Goal: Navigation & Orientation: Find specific page/section

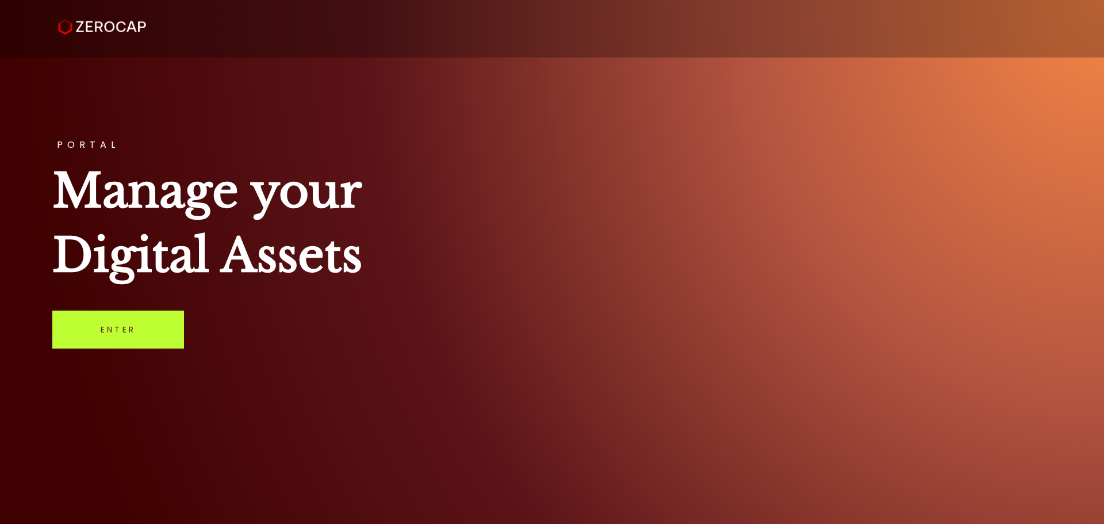
click at [126, 327] on link "Enter" at bounding box center [118, 329] width 132 height 38
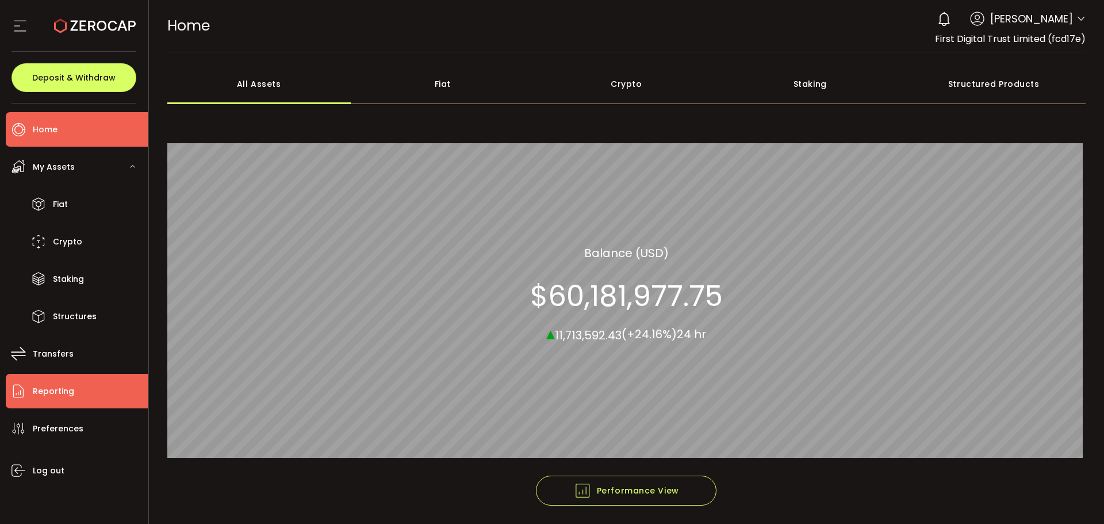
click at [107, 385] on li "Reporting" at bounding box center [77, 391] width 142 height 34
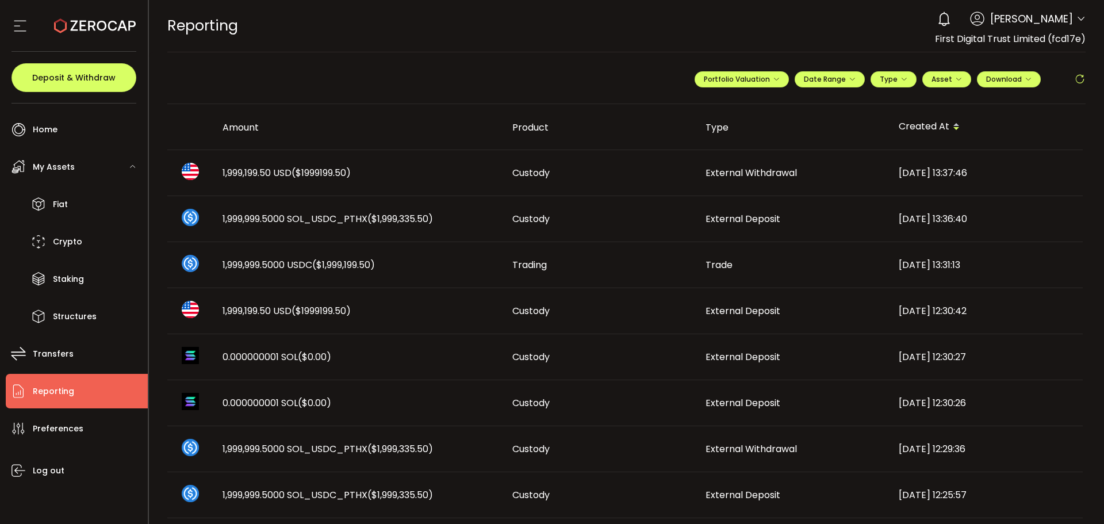
click at [301, 173] on span "($1999199.50)" at bounding box center [321, 172] width 59 height 13
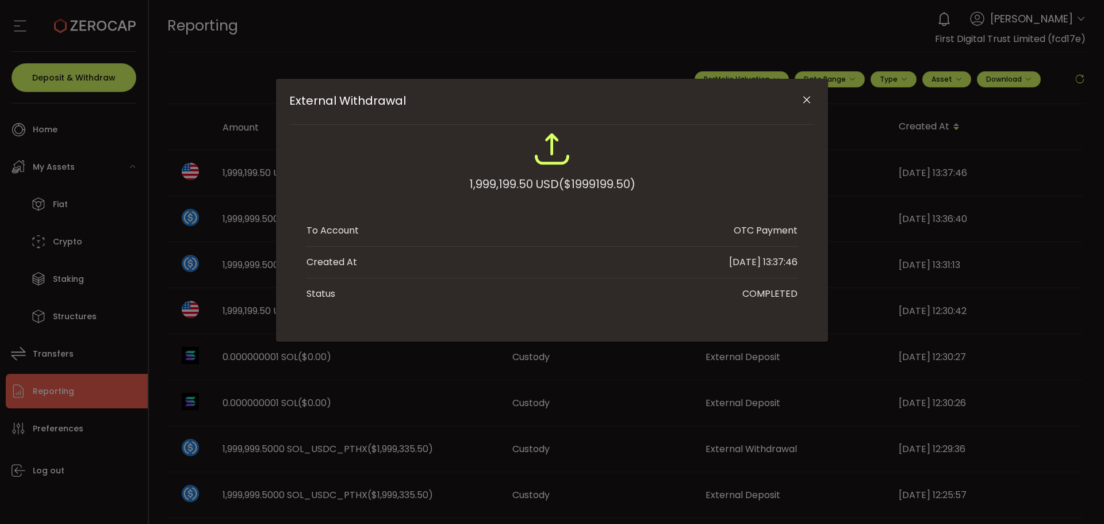
click at [804, 98] on icon "Close" at bounding box center [806, 99] width 11 height 11
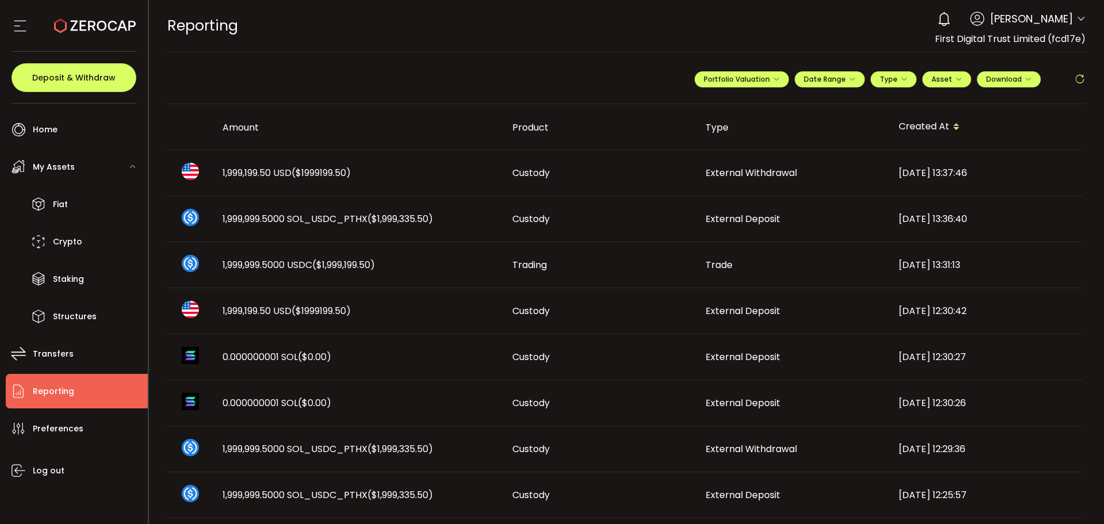
click at [617, 170] on div "Custody" at bounding box center [599, 172] width 193 height 13
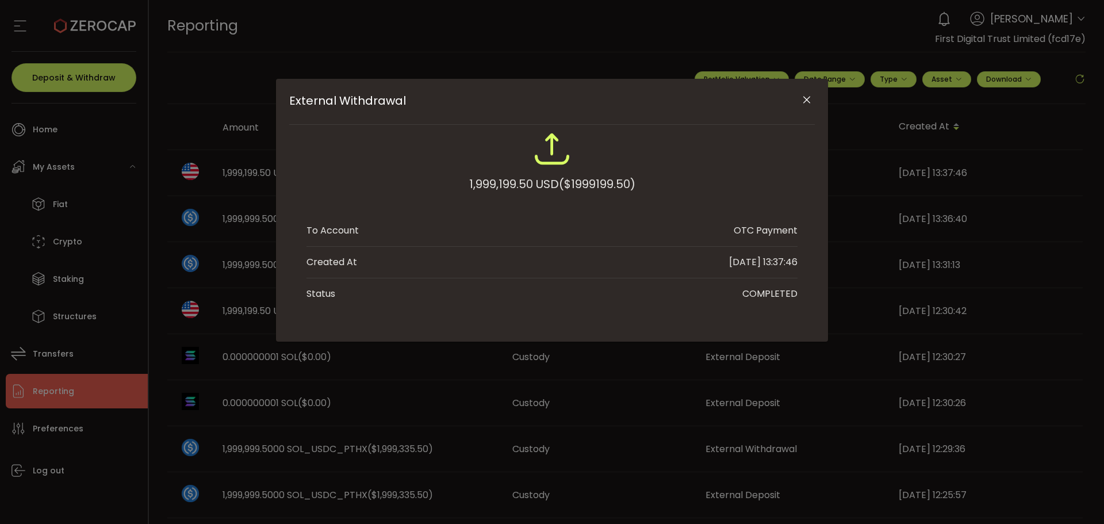
click at [805, 105] on icon "Close" at bounding box center [806, 99] width 11 height 11
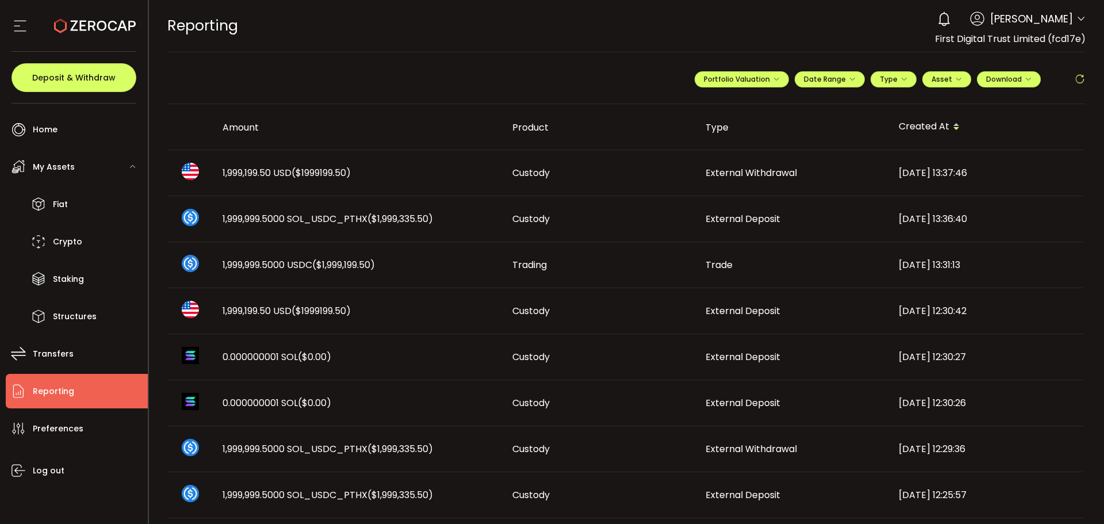
click at [282, 174] on span "1,999,199.50 USD ($1999199.50)" at bounding box center [287, 172] width 128 height 13
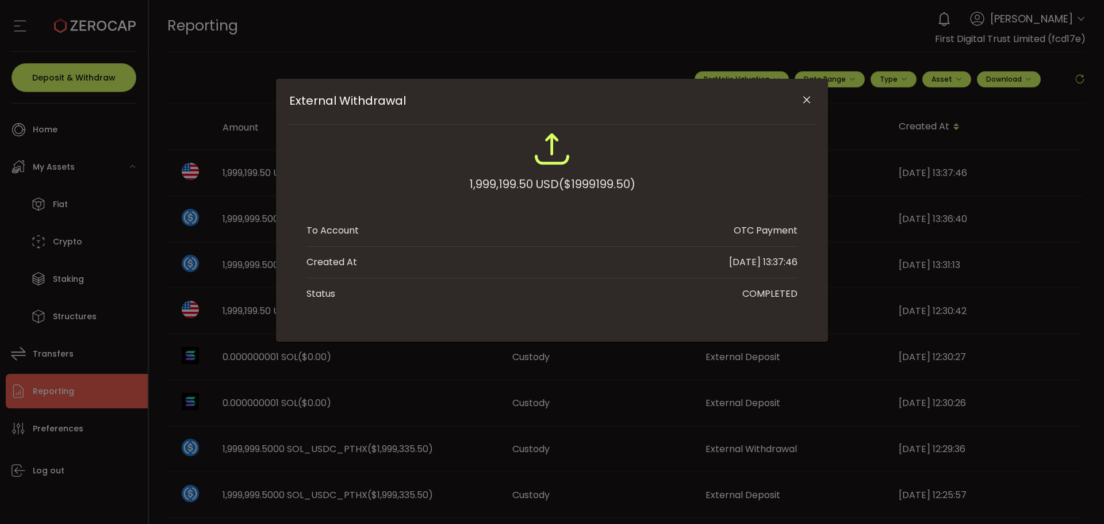
click at [804, 101] on icon "Close" at bounding box center [806, 99] width 11 height 11
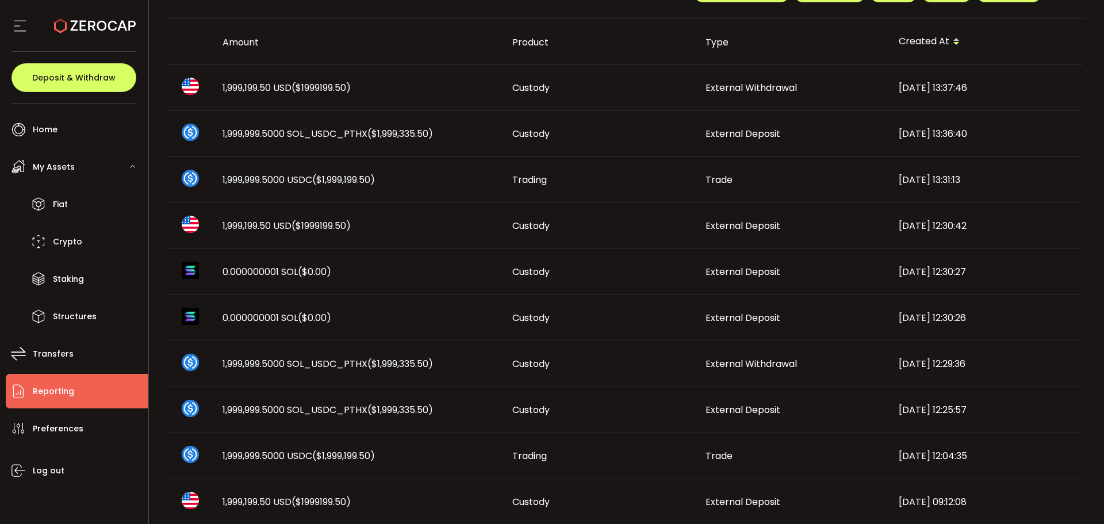
scroll to position [57, 0]
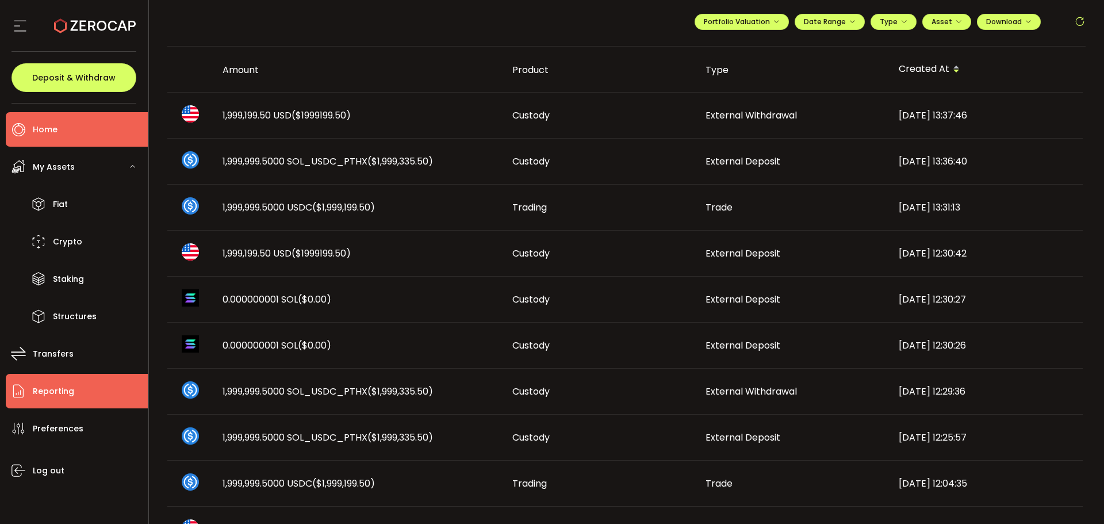
click at [38, 139] on li "Home" at bounding box center [77, 129] width 142 height 34
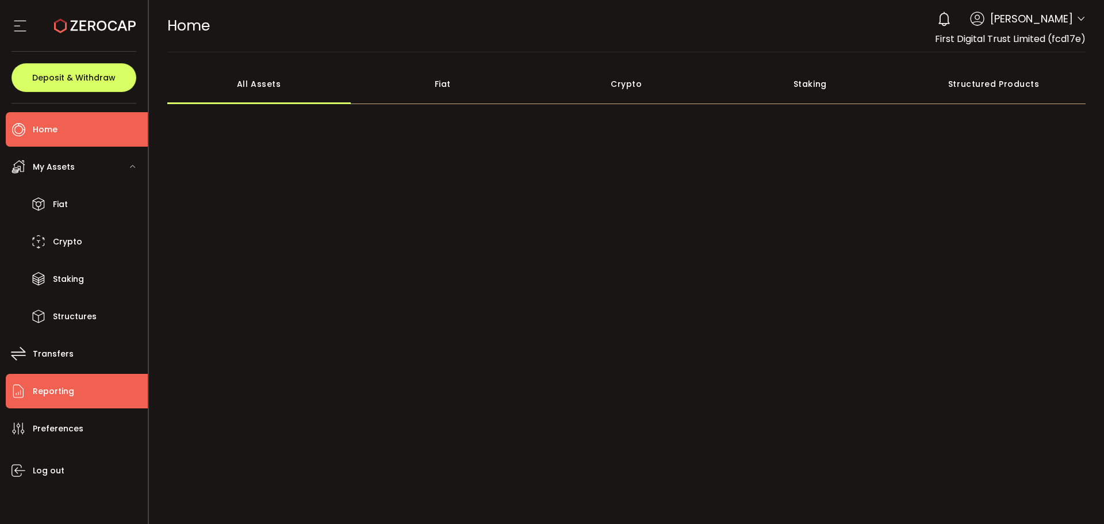
click at [90, 381] on li "Reporting" at bounding box center [77, 391] width 142 height 34
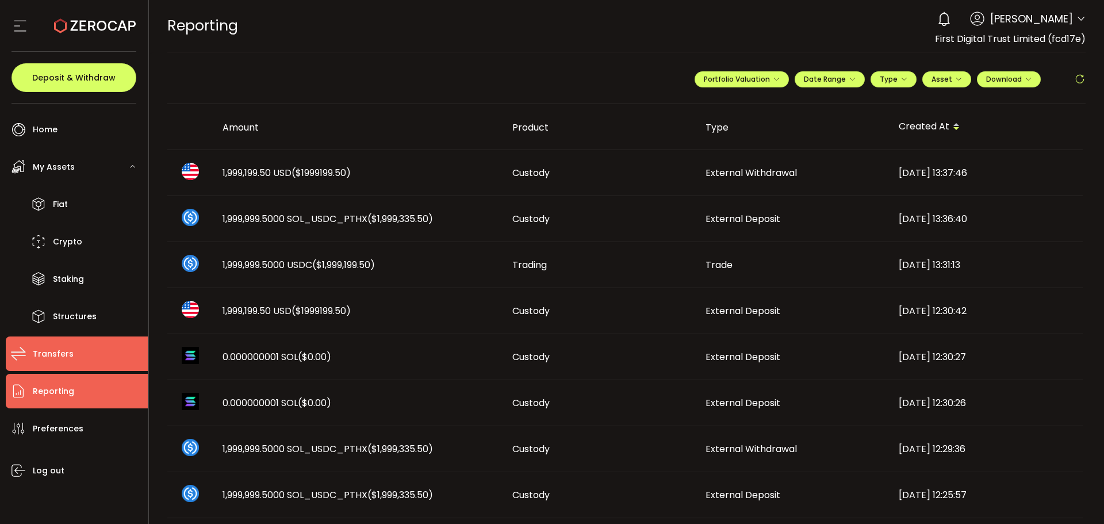
click at [60, 351] on span "Transfers" at bounding box center [53, 354] width 41 height 17
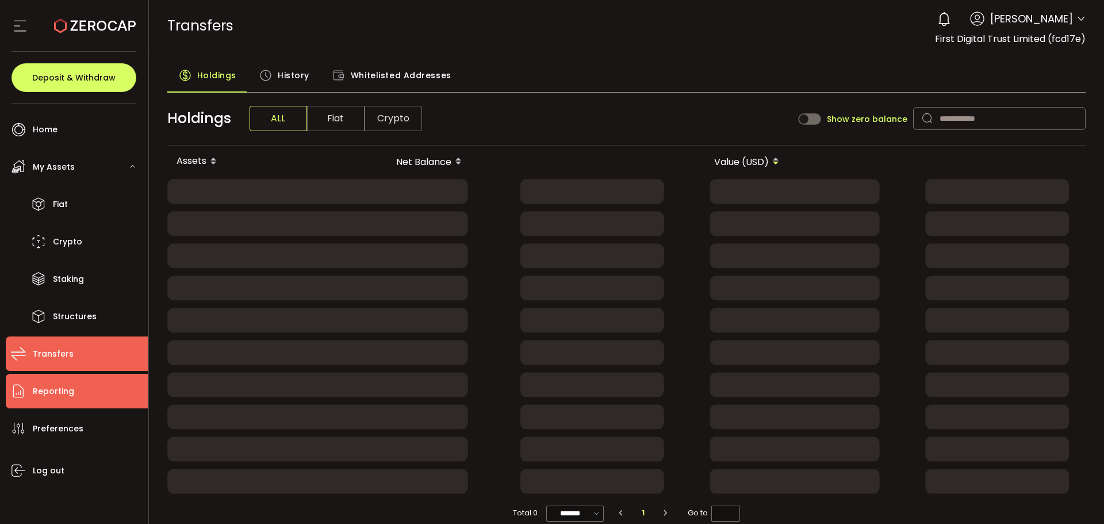
click at [76, 396] on li "Reporting" at bounding box center [77, 391] width 142 height 34
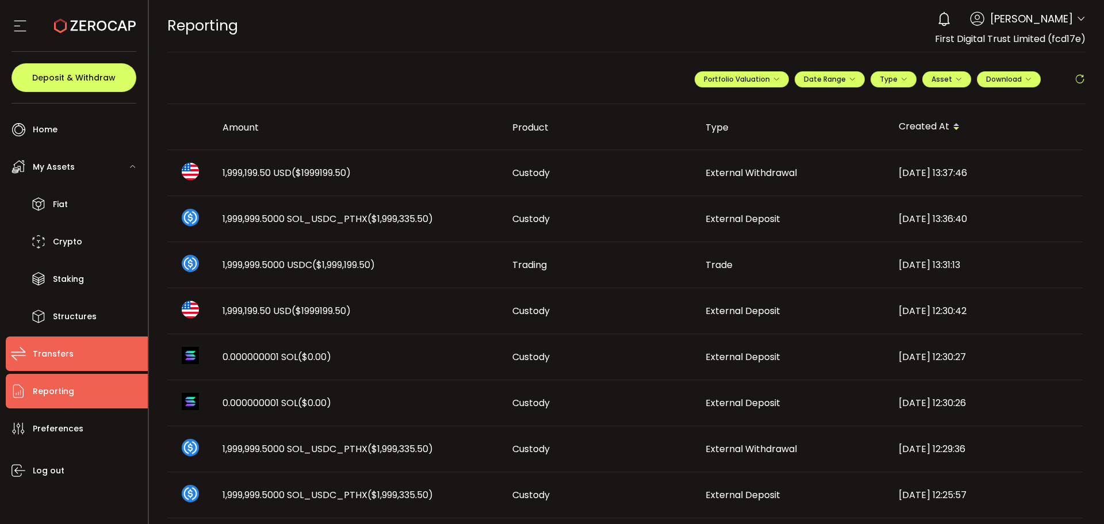
click at [70, 356] on span "Transfers" at bounding box center [53, 354] width 41 height 17
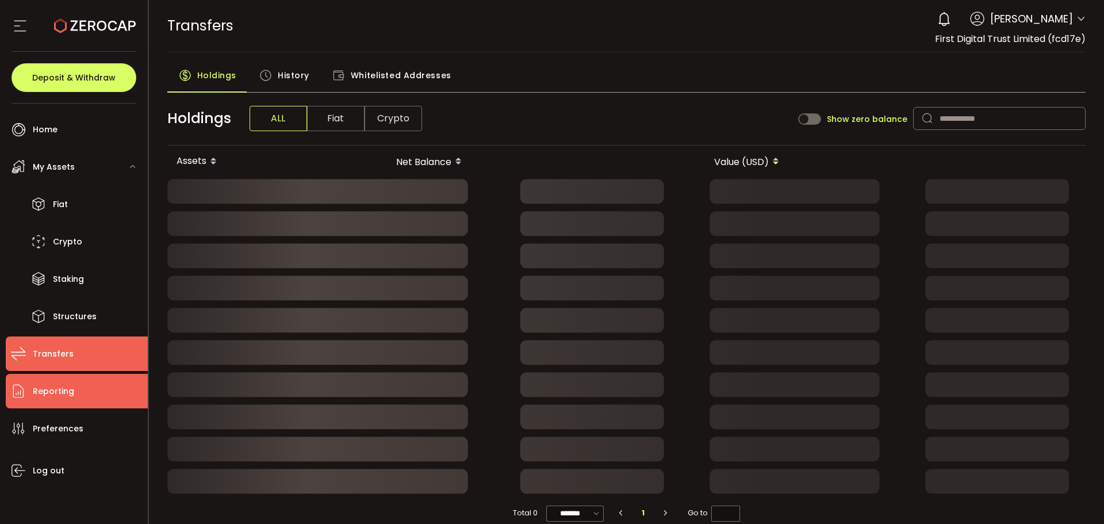
click at [60, 383] on span "Reporting" at bounding box center [53, 391] width 41 height 17
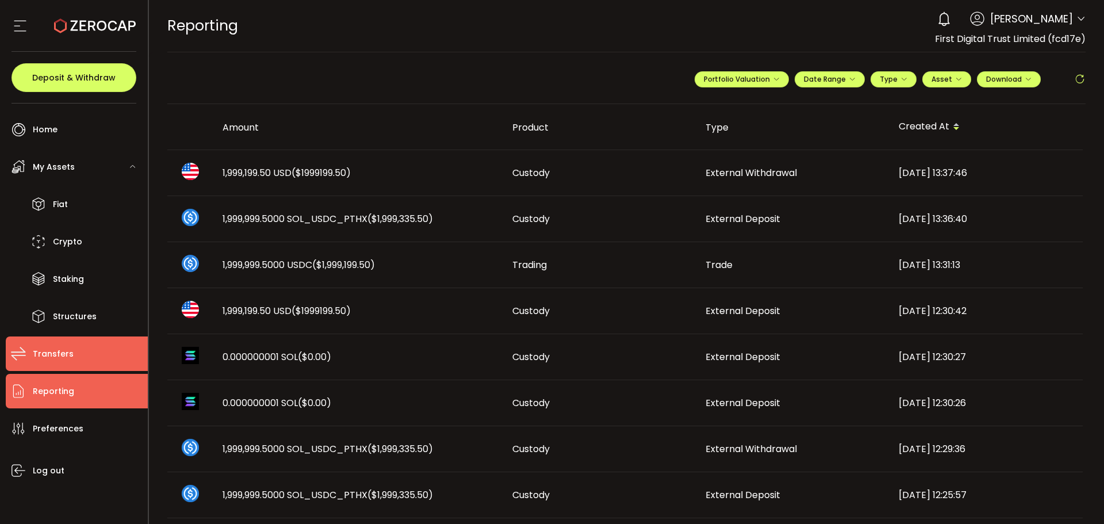
click at [86, 338] on li "Transfers" at bounding box center [77, 353] width 142 height 34
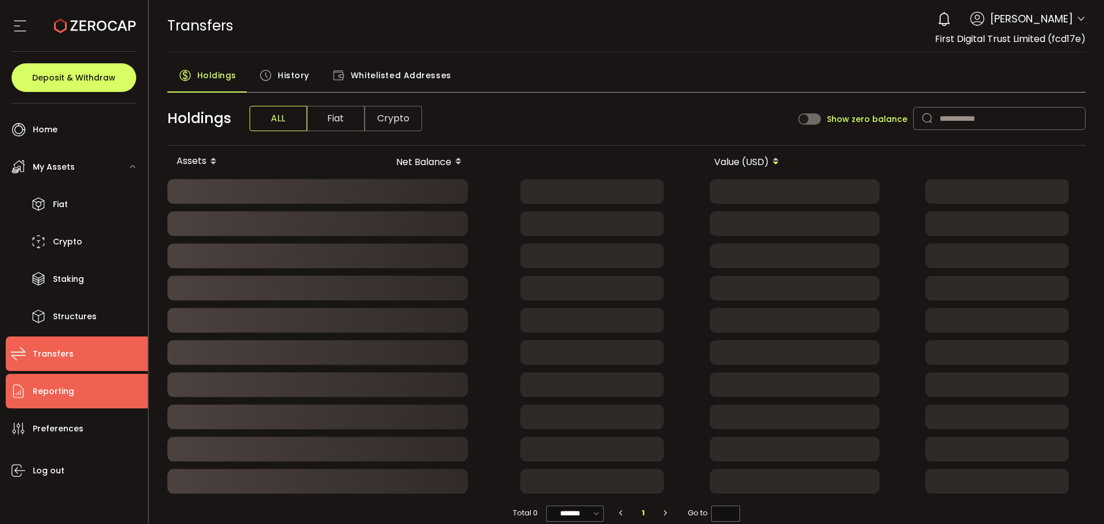
click at [94, 385] on li "Reporting" at bounding box center [77, 391] width 142 height 34
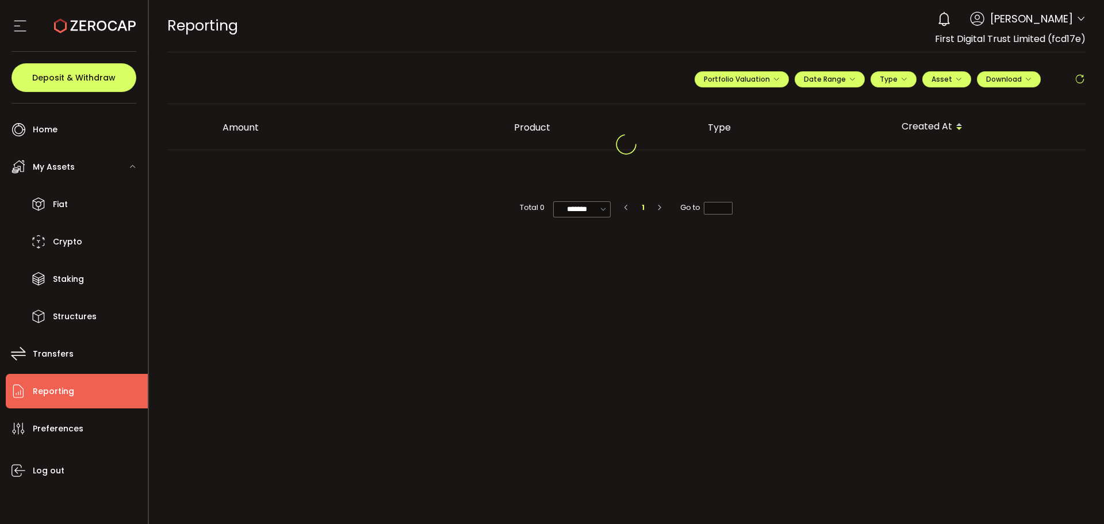
drag, startPoint x: 94, startPoint y: 385, endPoint x: 55, endPoint y: 377, distance: 40.4
click at [55, 377] on li "Reporting" at bounding box center [77, 391] width 142 height 34
